Goal: Information Seeking & Learning: Learn about a topic

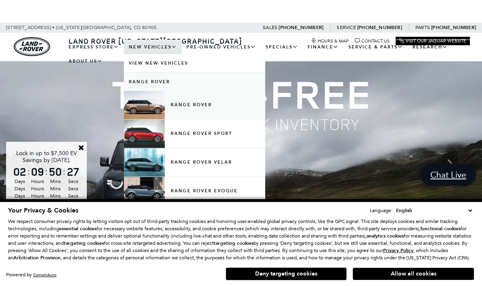
click at [214, 112] on link "Range Rover" at bounding box center [194, 105] width 141 height 28
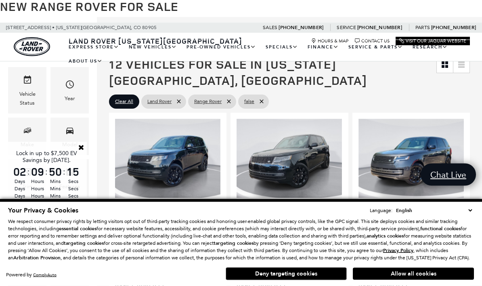
scroll to position [122, 0]
click at [74, 135] on icon "Model" at bounding box center [70, 131] width 10 height 10
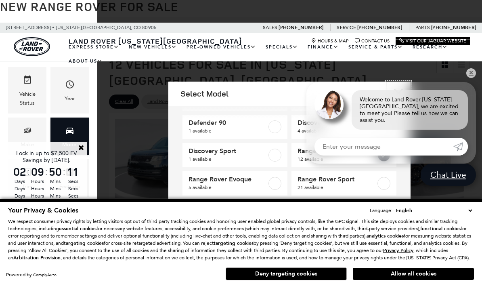
scroll to position [33, 0]
click at [469, 78] on link "✕" at bounding box center [472, 73] width 10 height 10
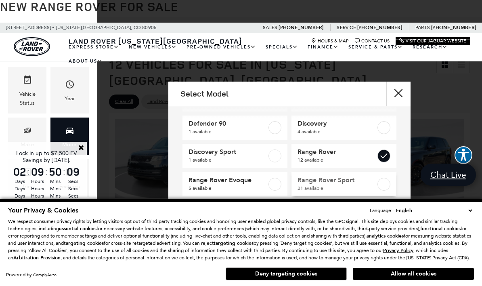
click at [387, 188] on label at bounding box center [384, 184] width 13 height 13
type input "$88,764"
checkbox input "true"
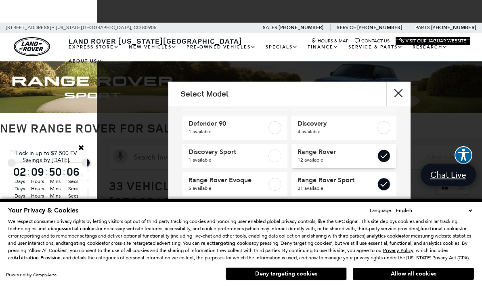
click at [387, 157] on label at bounding box center [384, 155] width 13 height 13
type input "$127,179"
checkbox input "false"
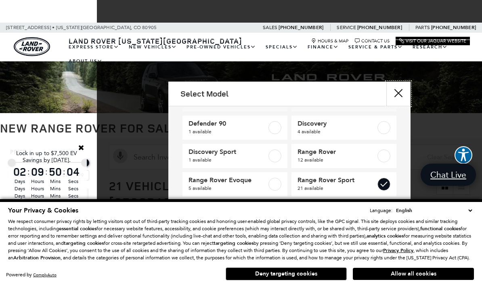
click at [404, 93] on button "Close" at bounding box center [399, 94] width 24 height 24
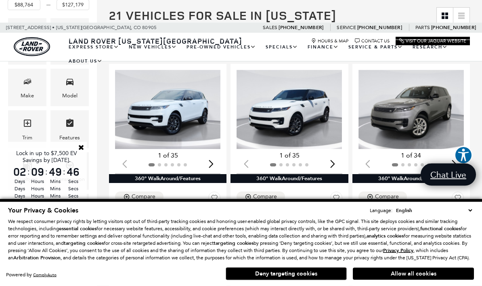
scroll to position [171, 0]
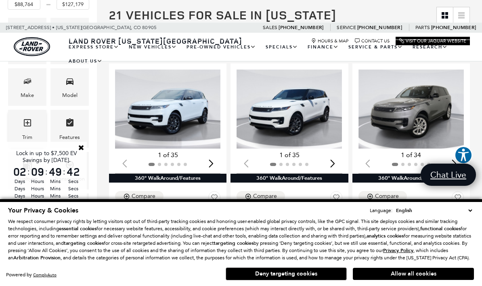
click at [27, 135] on div "Trim" at bounding box center [27, 137] width 10 height 9
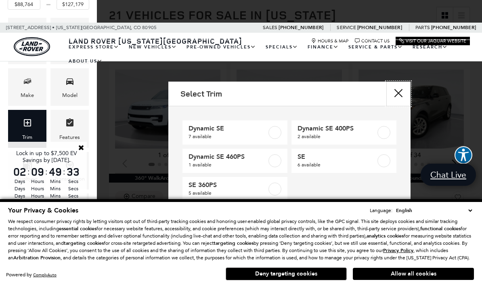
click at [407, 90] on button "Close" at bounding box center [399, 94] width 24 height 24
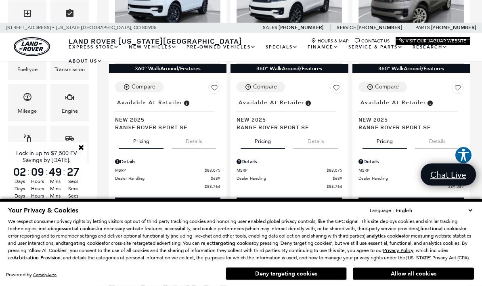
scroll to position [280, 0]
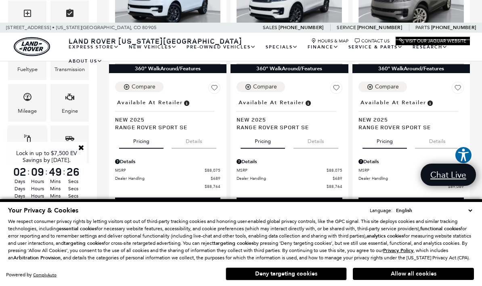
click at [23, 148] on span "Color" at bounding box center [28, 140] width 10 height 17
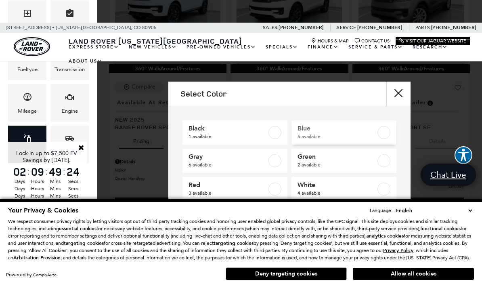
click at [387, 134] on label at bounding box center [384, 132] width 13 height 13
type input "$93,144"
type input "$122,484"
checkbox input "true"
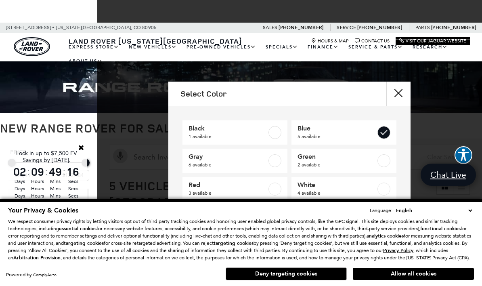
click at [400, 114] on div "Black 1 available Blue 5 available Gray 6 available Green 2 available Red 3 ava…" at bounding box center [289, 157] width 242 height 103
click at [404, 110] on div "Black 1 available Blue 5 available Gray 6 available Green 2 available Red 3 ava…" at bounding box center [289, 157] width 242 height 103
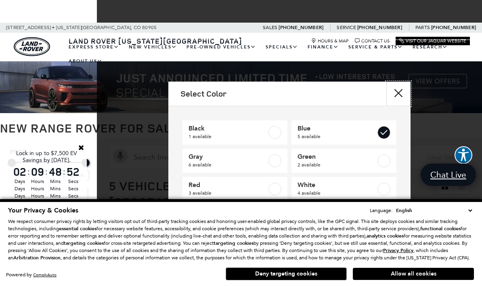
click at [402, 105] on button "Close" at bounding box center [399, 94] width 24 height 24
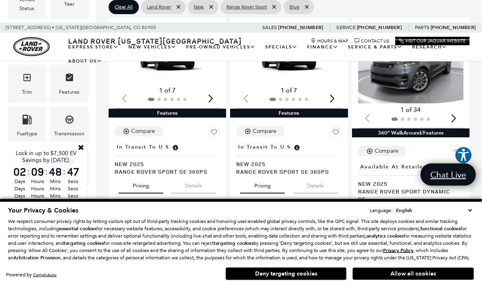
scroll to position [216, 0]
click at [73, 124] on icon "Transmission" at bounding box center [70, 120] width 10 height 10
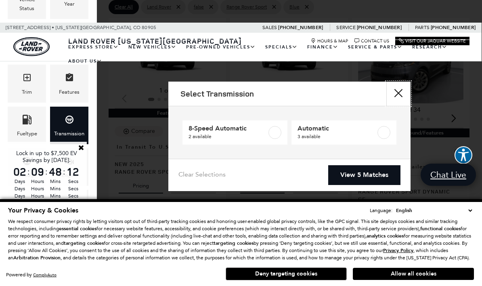
click at [397, 95] on button "Close" at bounding box center [399, 94] width 24 height 24
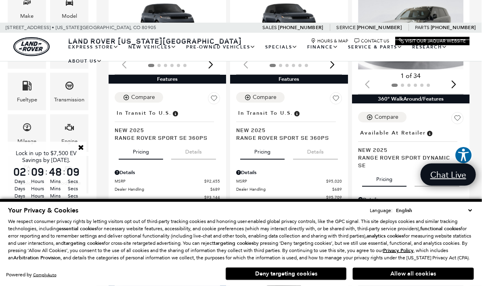
scroll to position [250, 0]
click at [72, 132] on icon "Engine" at bounding box center [70, 127] width 10 height 10
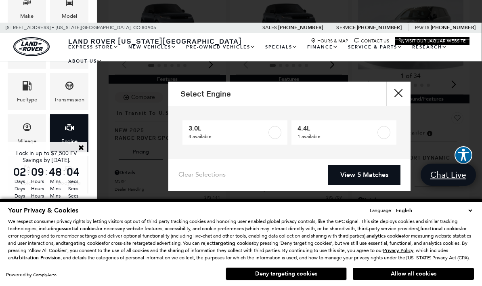
click at [62, 136] on div "Engine" at bounding box center [69, 133] width 38 height 38
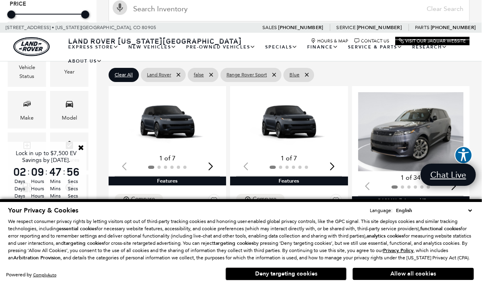
scroll to position [148, 0]
click at [171, 108] on img "1 / 2" at bounding box center [167, 121] width 105 height 59
click at [415, 278] on button "Allow all cookies" at bounding box center [413, 274] width 121 height 12
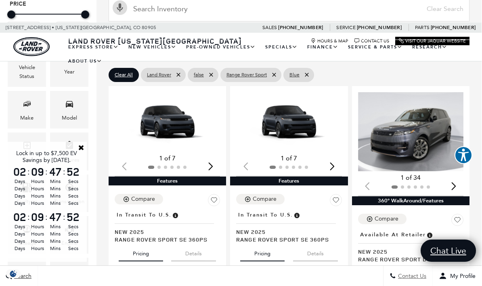
click at [415, 274] on span "Contact Us" at bounding box center [411, 276] width 30 height 7
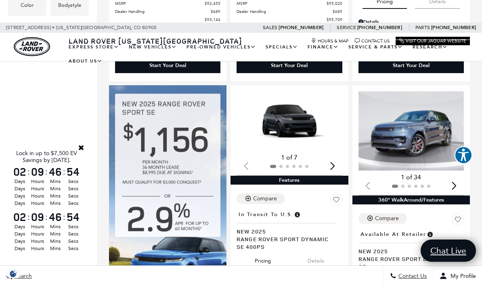
scroll to position [428, 0]
click at [426, 124] on img "1 / 2" at bounding box center [411, 130] width 105 height 79
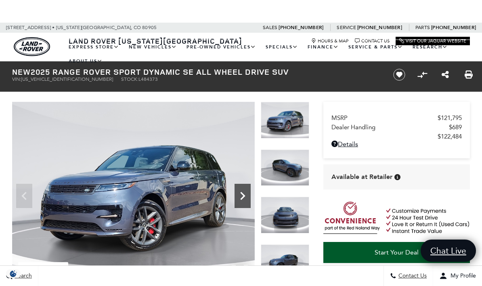
click at [247, 195] on icon "Next" at bounding box center [243, 196] width 16 height 16
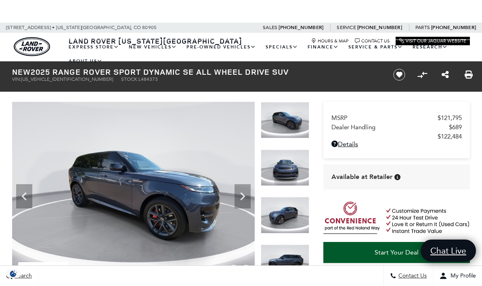
click at [244, 214] on img at bounding box center [133, 193] width 243 height 182
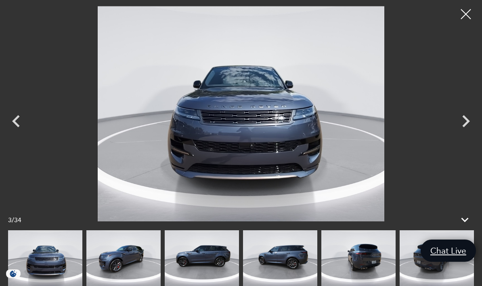
click at [373, 182] on img at bounding box center [241, 113] width 402 height 215
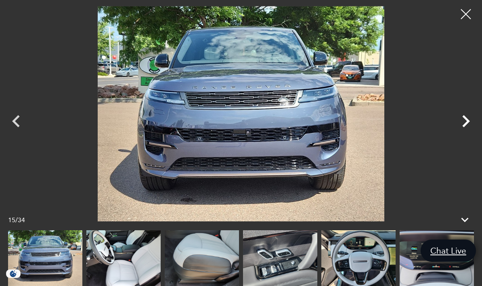
click at [463, 126] on icon "Next" at bounding box center [466, 121] width 24 height 24
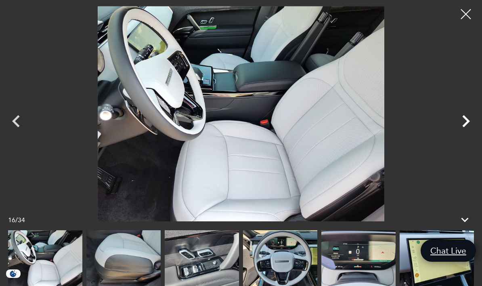
click at [467, 126] on icon "Next" at bounding box center [466, 121] width 24 height 24
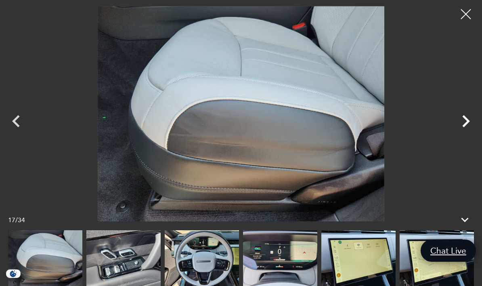
click at [469, 120] on icon "Next" at bounding box center [467, 121] width 8 height 12
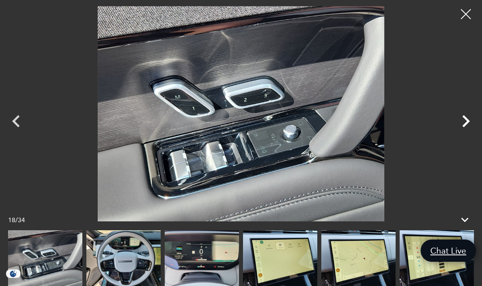
click at [467, 124] on icon "Next" at bounding box center [467, 121] width 8 height 12
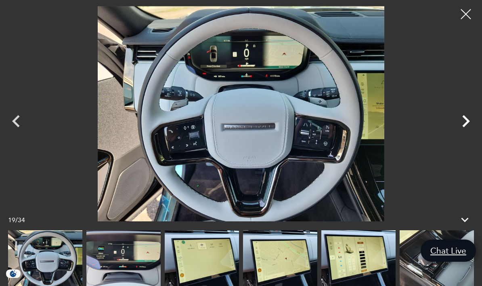
click at [468, 124] on icon "Next" at bounding box center [466, 121] width 24 height 24
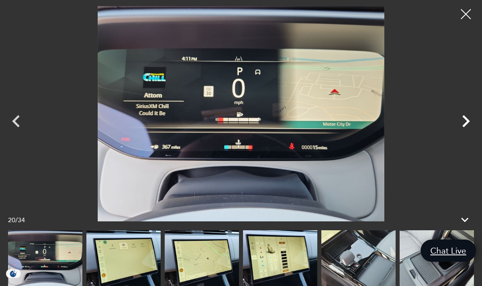
click at [469, 129] on icon "Next" at bounding box center [466, 121] width 24 height 24
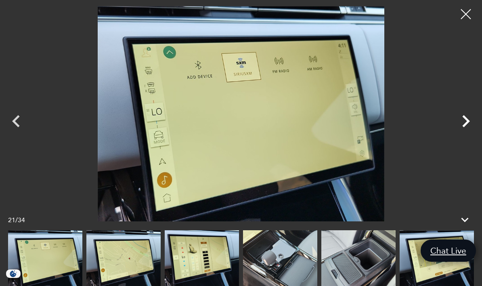
click at [467, 126] on icon "Next" at bounding box center [466, 121] width 24 height 24
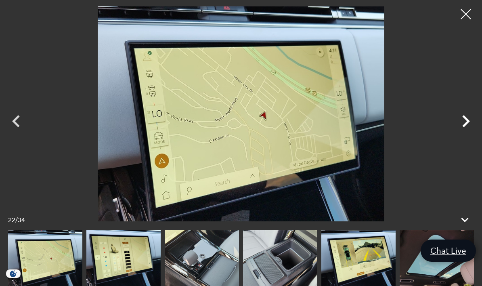
click at [465, 130] on icon "Next" at bounding box center [466, 121] width 24 height 24
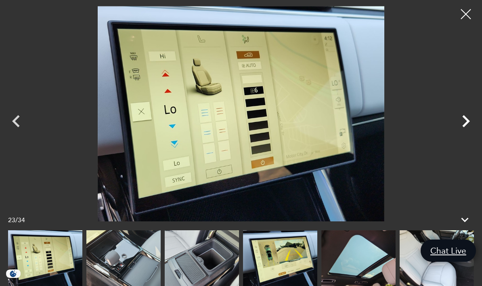
click at [467, 128] on icon "Next" at bounding box center [466, 121] width 24 height 24
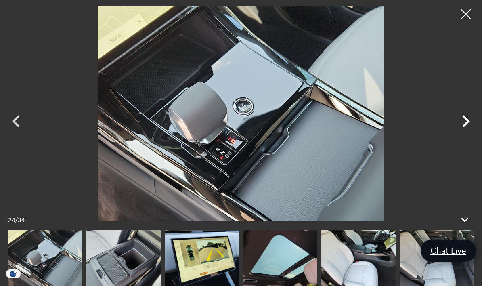
click at [469, 126] on icon "Next" at bounding box center [466, 121] width 24 height 24
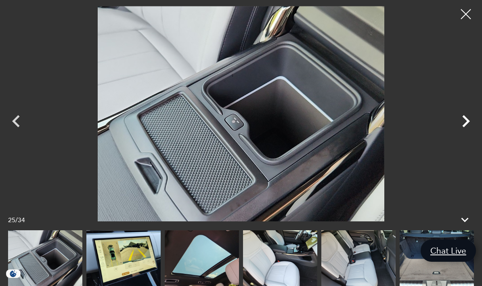
click at [468, 128] on icon "Next" at bounding box center [466, 121] width 24 height 24
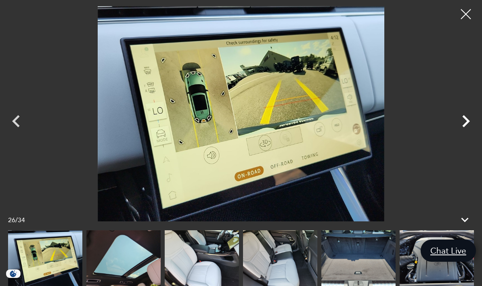
click at [469, 129] on icon "Next" at bounding box center [466, 121] width 24 height 24
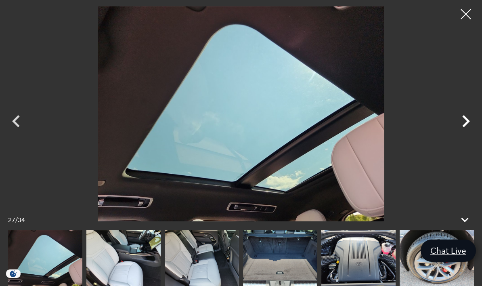
click at [469, 125] on icon "Next" at bounding box center [466, 121] width 24 height 24
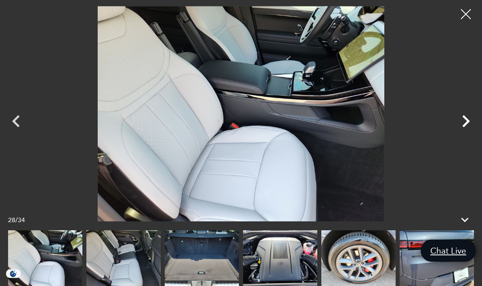
click at [471, 126] on icon "Next" at bounding box center [466, 121] width 24 height 24
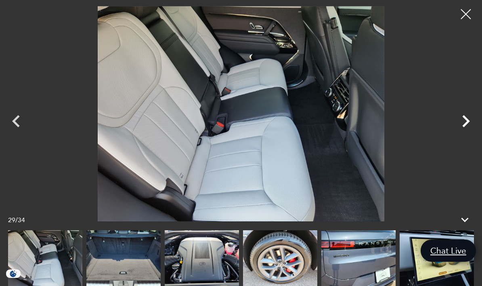
click at [469, 128] on icon "Next" at bounding box center [466, 121] width 24 height 24
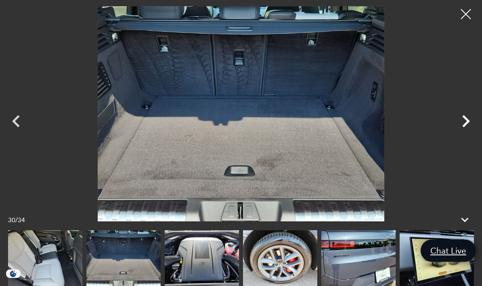
click at [472, 125] on icon "Next" at bounding box center [466, 121] width 24 height 24
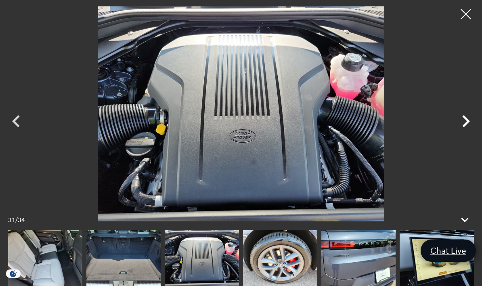
click at [469, 126] on icon "Next" at bounding box center [466, 121] width 24 height 24
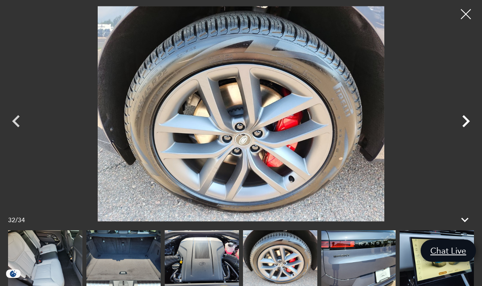
click at [469, 126] on icon "Next" at bounding box center [466, 121] width 24 height 24
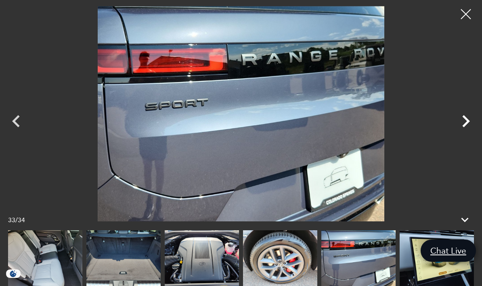
click at [469, 126] on icon "Next" at bounding box center [466, 121] width 24 height 24
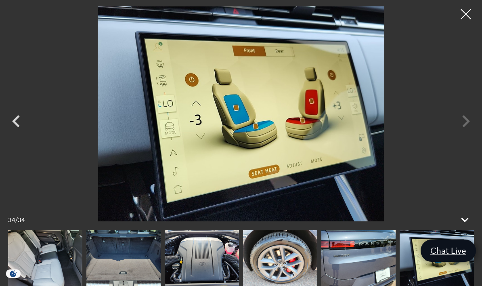
click at [470, 126] on div at bounding box center [241, 113] width 482 height 215
click at [469, 130] on div at bounding box center [241, 113] width 482 height 215
click at [469, 133] on div at bounding box center [241, 113] width 482 height 215
click at [468, 131] on div at bounding box center [241, 113] width 482 height 215
click at [469, 124] on div at bounding box center [241, 113] width 482 height 215
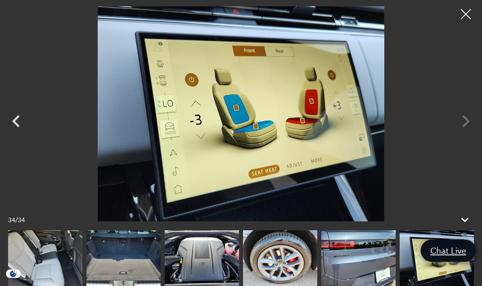
click at [467, 121] on div at bounding box center [241, 113] width 482 height 215
click at [468, 124] on div at bounding box center [241, 113] width 482 height 215
click at [467, 121] on div at bounding box center [241, 113] width 482 height 215
click at [466, 18] on div at bounding box center [466, 14] width 21 height 21
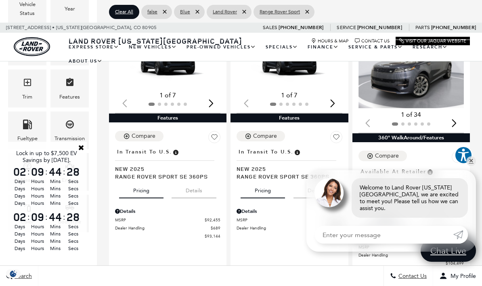
scroll to position [211, 0]
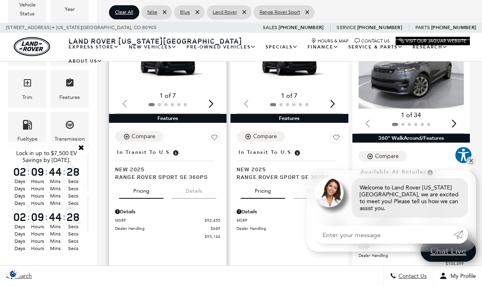
click at [200, 181] on button "Details" at bounding box center [194, 190] width 45 height 18
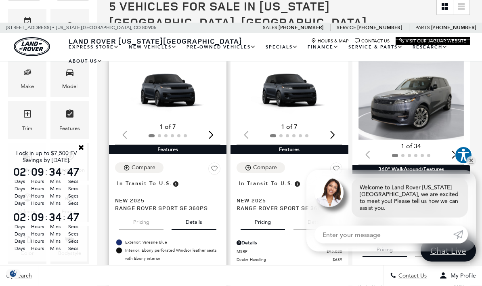
scroll to position [160, 0]
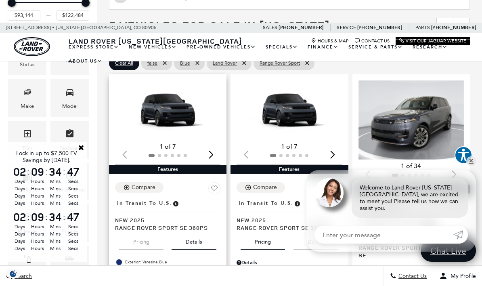
click at [177, 94] on img "1 / 2" at bounding box center [167, 109] width 105 height 59
